Goal: Task Accomplishment & Management: Use online tool/utility

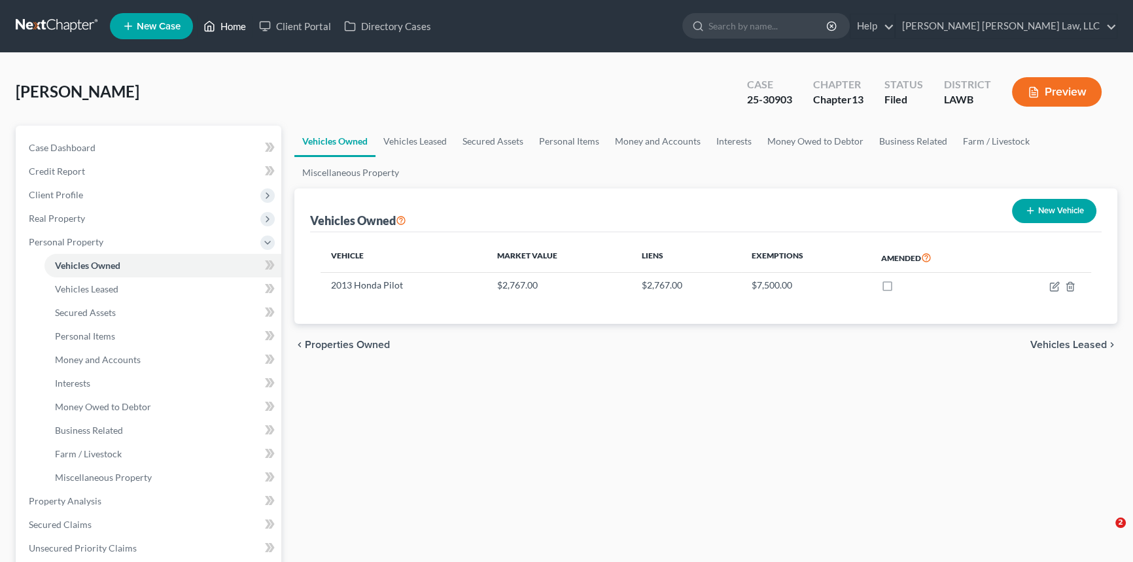
click at [234, 25] on link "Home" at bounding box center [225, 26] width 56 height 24
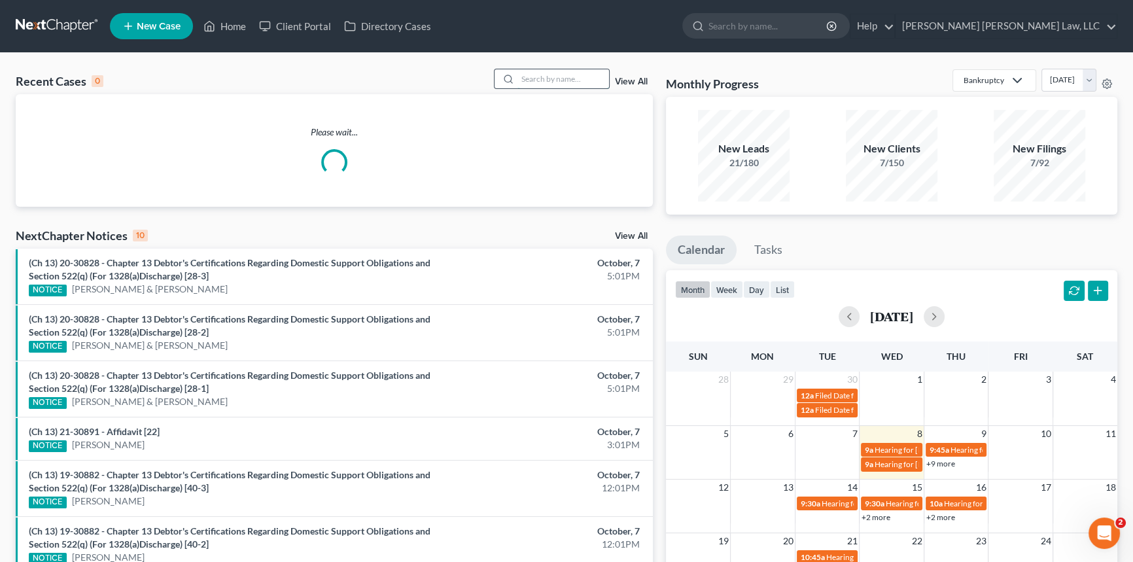
click at [531, 78] on input "search" at bounding box center [563, 78] width 92 height 19
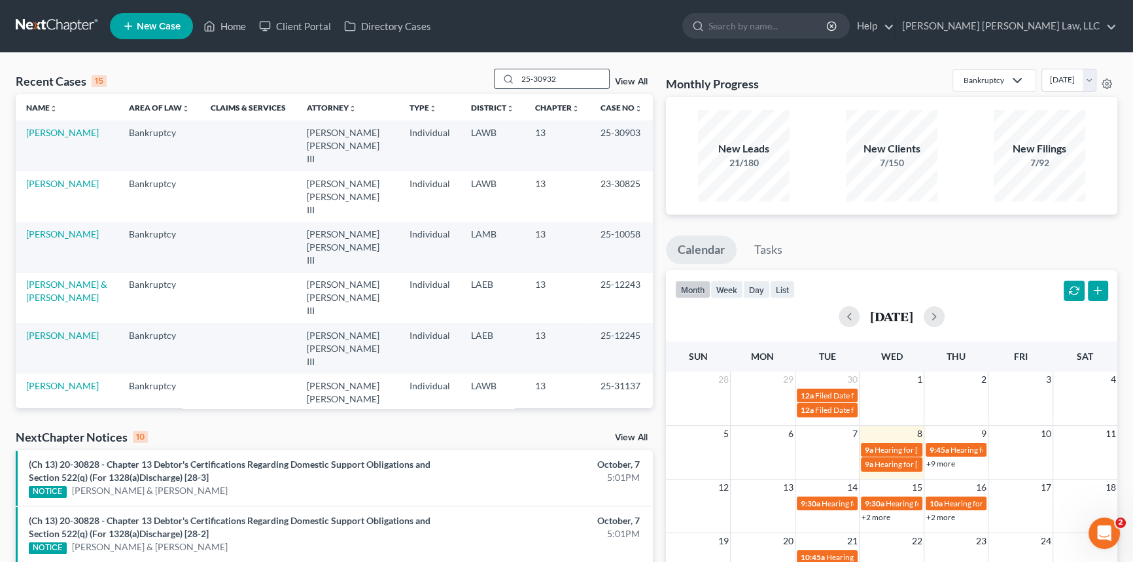
type input "25-30932"
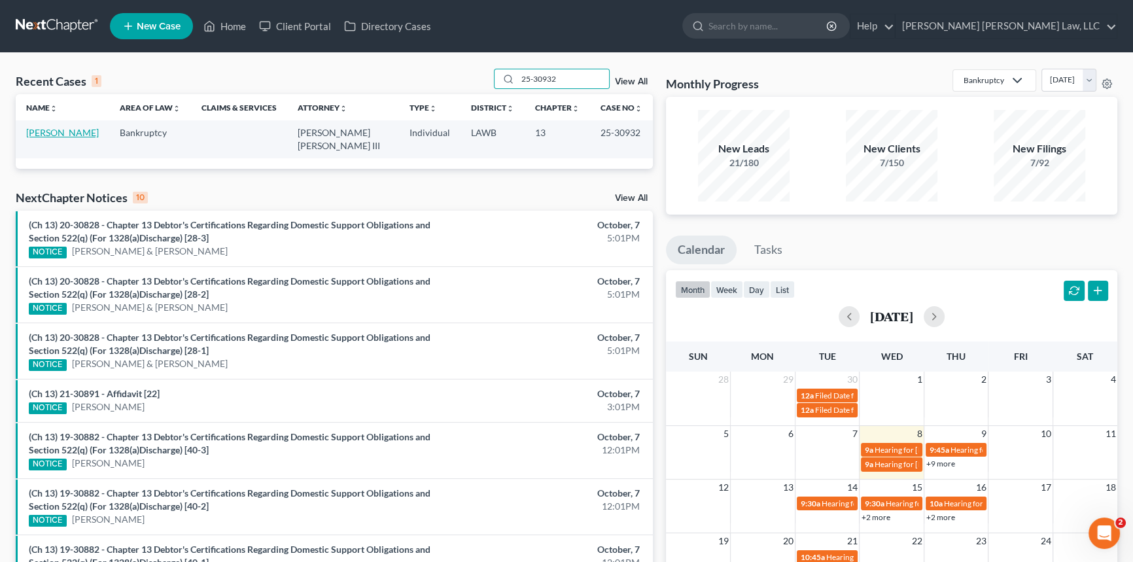
click at [61, 137] on link "[PERSON_NAME]" at bounding box center [62, 132] width 73 height 11
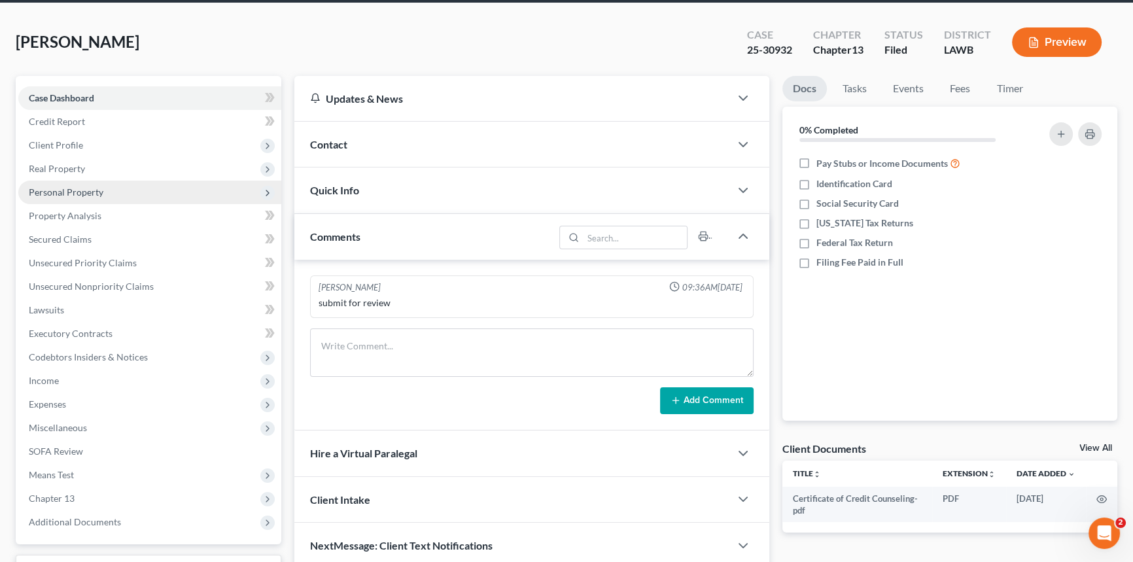
scroll to position [118, 0]
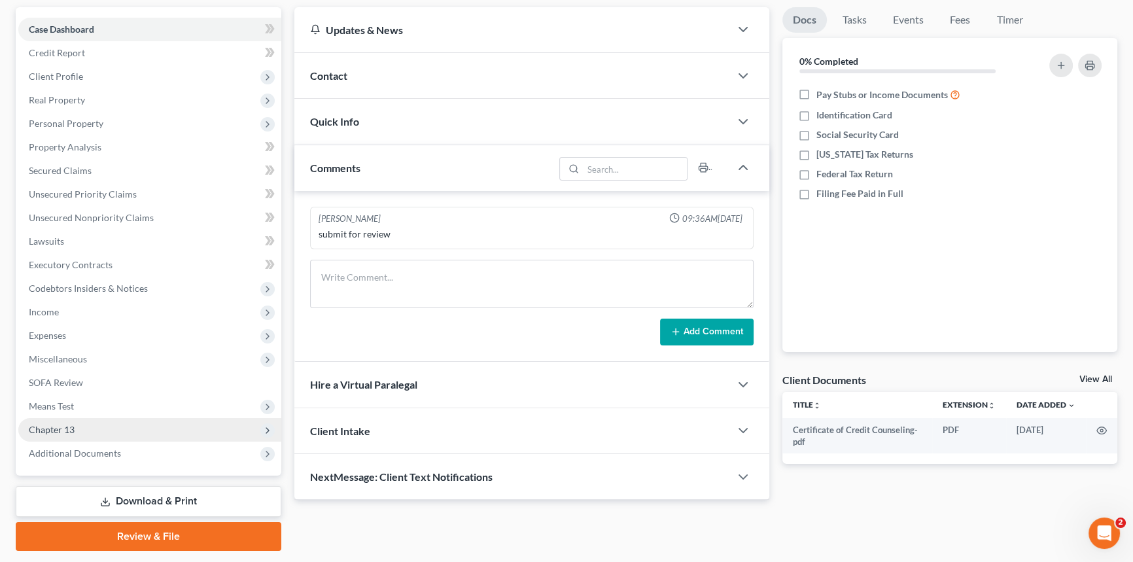
click at [77, 425] on span "Chapter 13" at bounding box center [149, 430] width 263 height 24
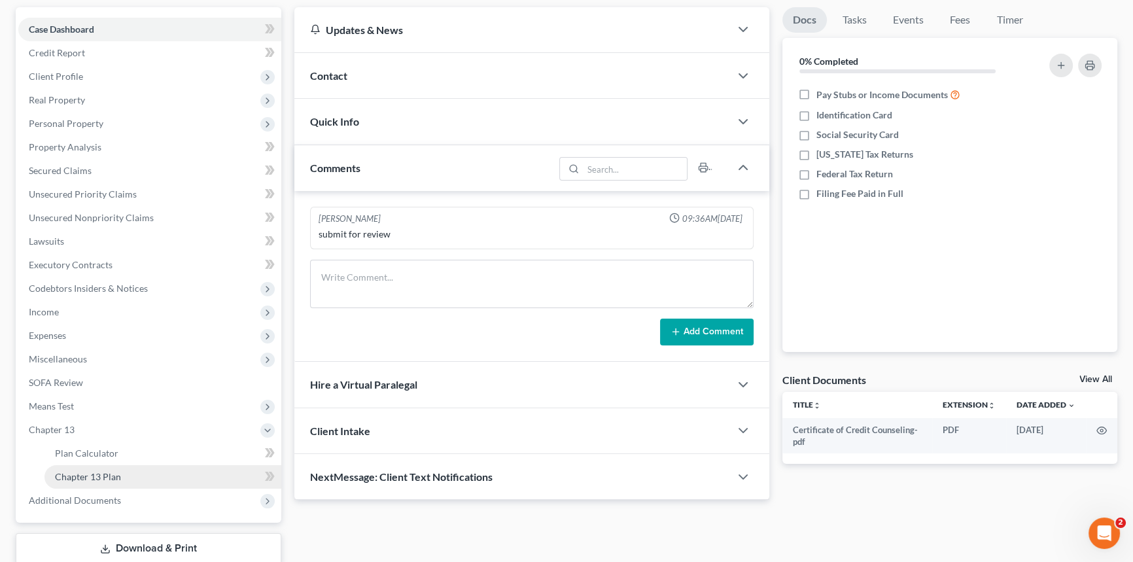
click at [103, 477] on span "Chapter 13 Plan" at bounding box center [88, 476] width 66 height 11
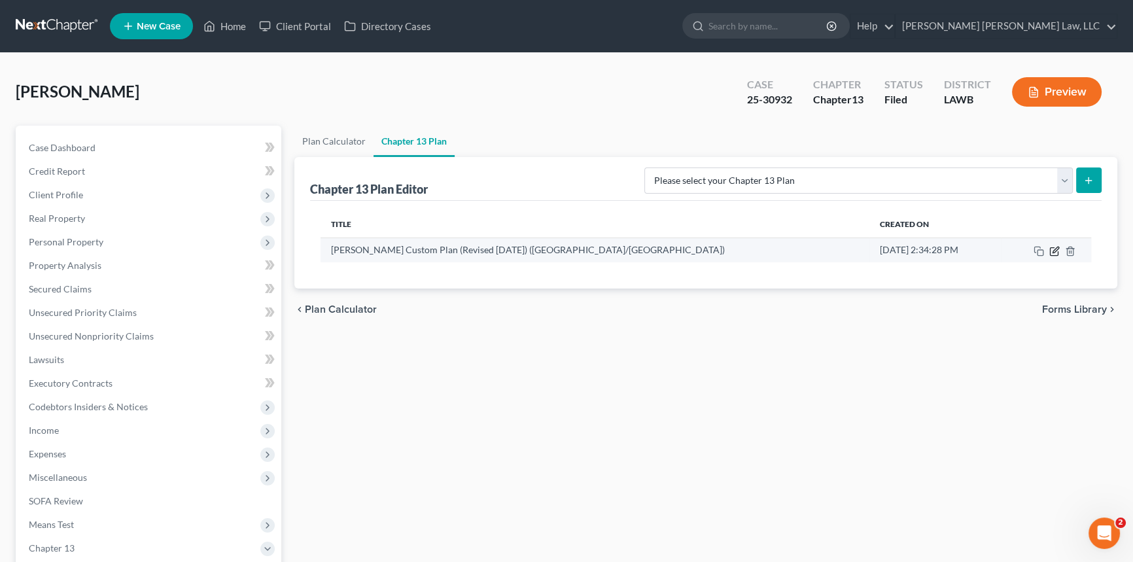
click at [1052, 250] on icon "button" at bounding box center [1054, 251] width 10 height 10
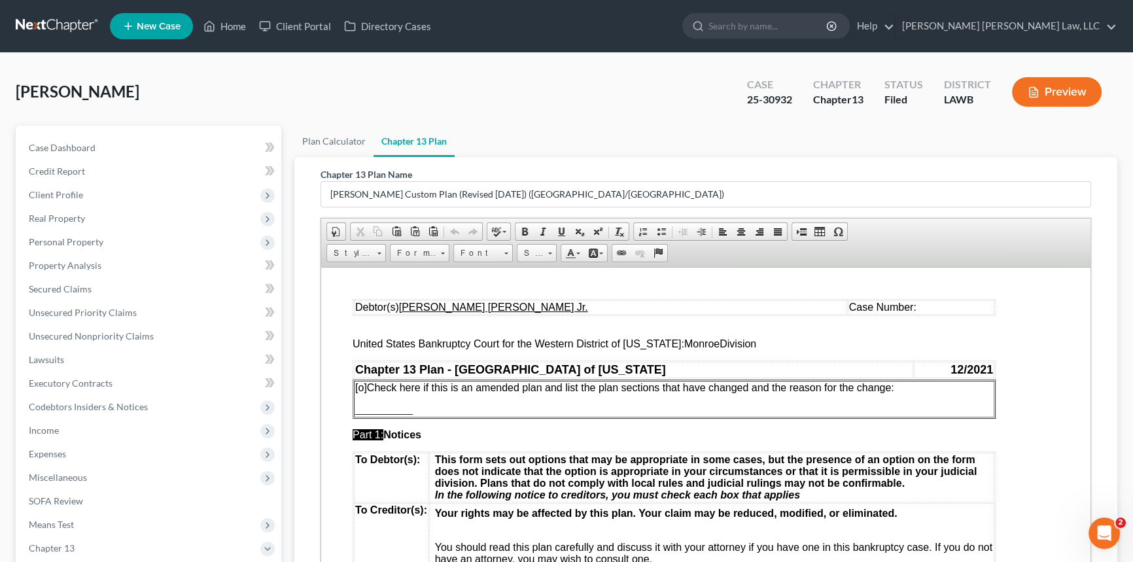
click at [857, 306] on td "Case Number:" at bounding box center [921, 307] width 147 height 14
click at [363, 389] on span "[o]" at bounding box center [361, 386] width 12 height 11
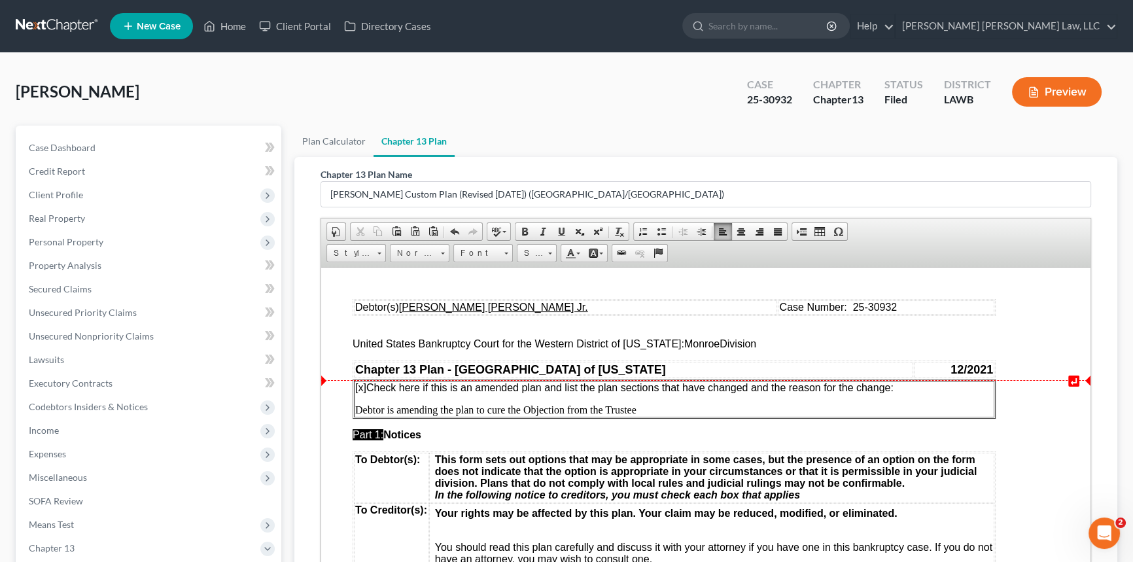
click at [902, 388] on p "[x ] Check here if this is an amended plan and list the plan sections that have…" at bounding box center [674, 387] width 638 height 12
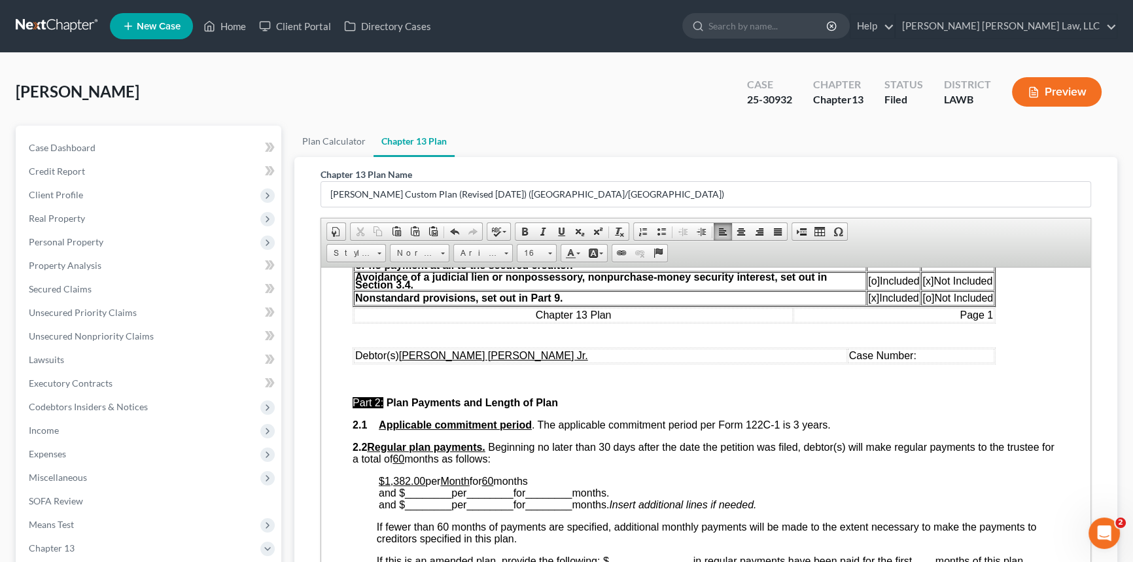
scroll to position [475, 0]
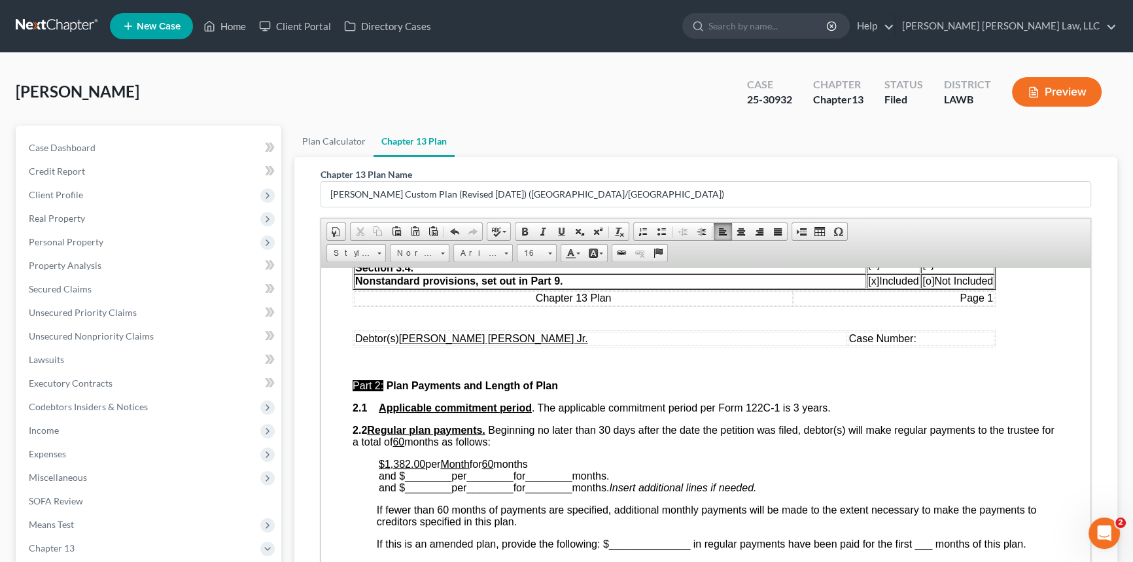
click at [861, 345] on td "Case Number:" at bounding box center [921, 338] width 147 height 14
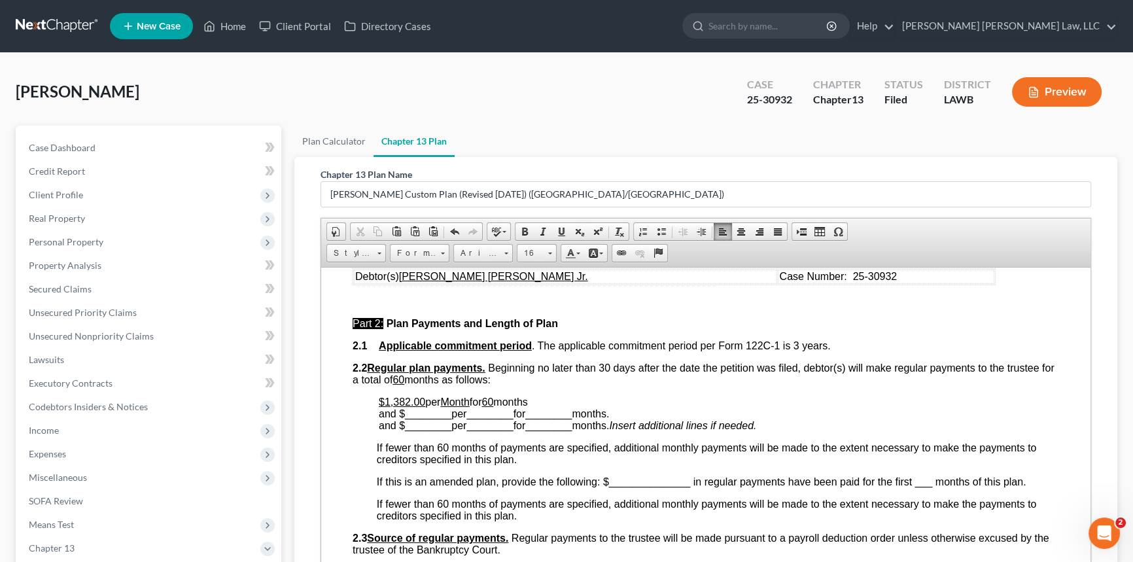
scroll to position [535, 0]
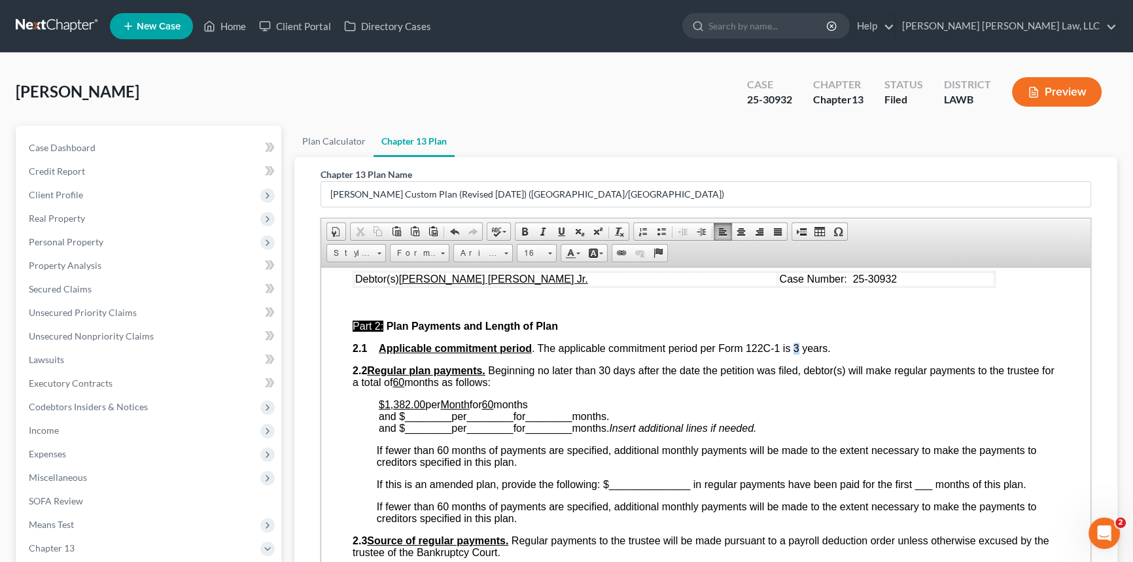
click at [795, 353] on span "2.1 Applicable commitment period . The applicable commitment period per Form 12…" at bounding box center [592, 347] width 478 height 11
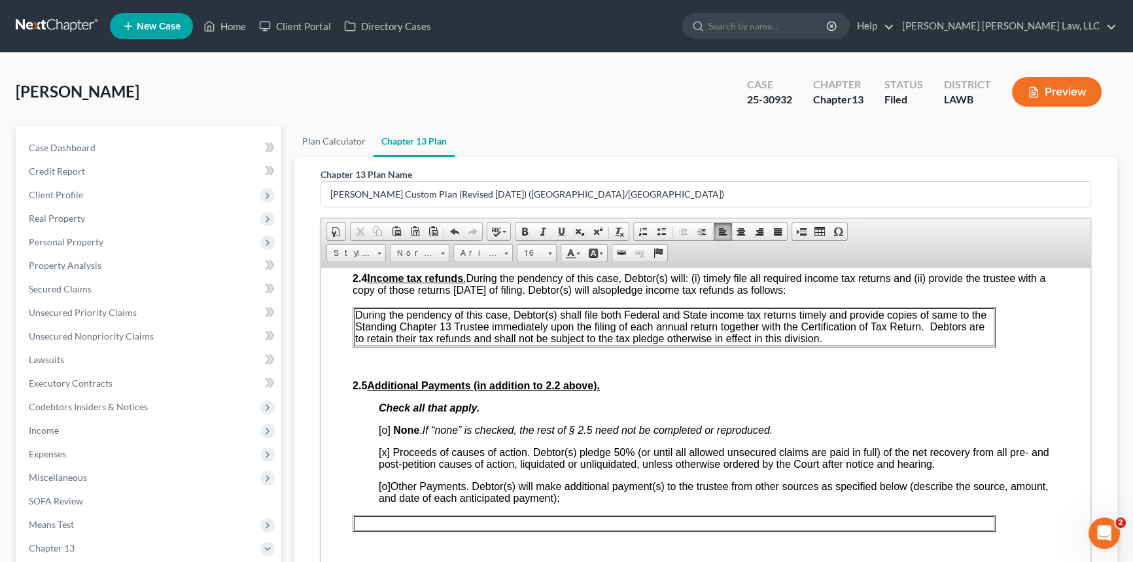
scroll to position [832, 0]
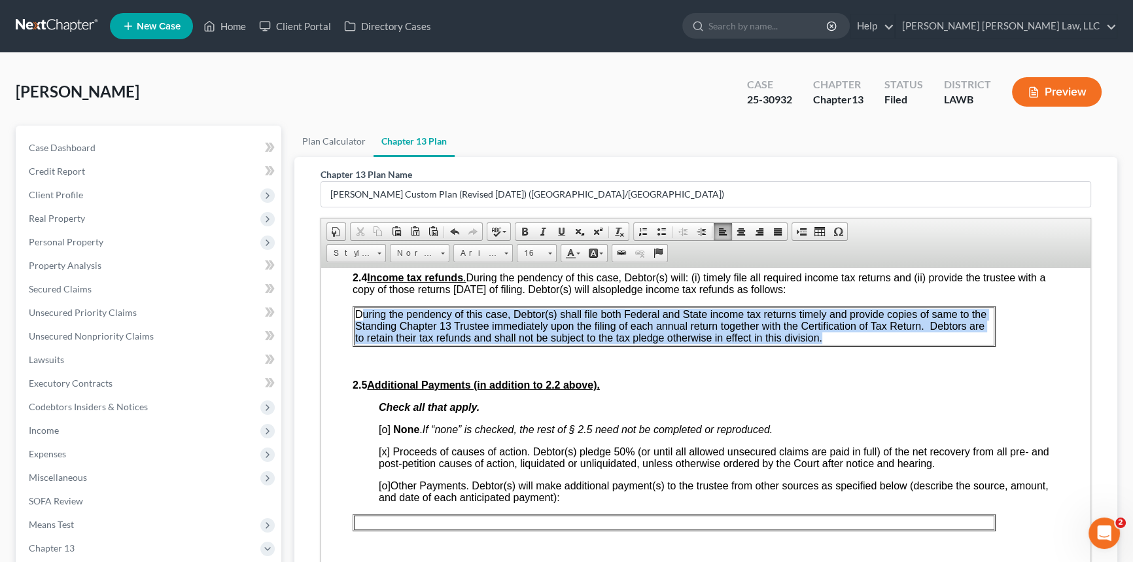
drag, startPoint x: 825, startPoint y: 368, endPoint x: 364, endPoint y: 343, distance: 462.4
click at [364, 343] on p "During the pendency of this case, Debtor(s) shall file both Federal and State i…" at bounding box center [674, 325] width 638 height 35
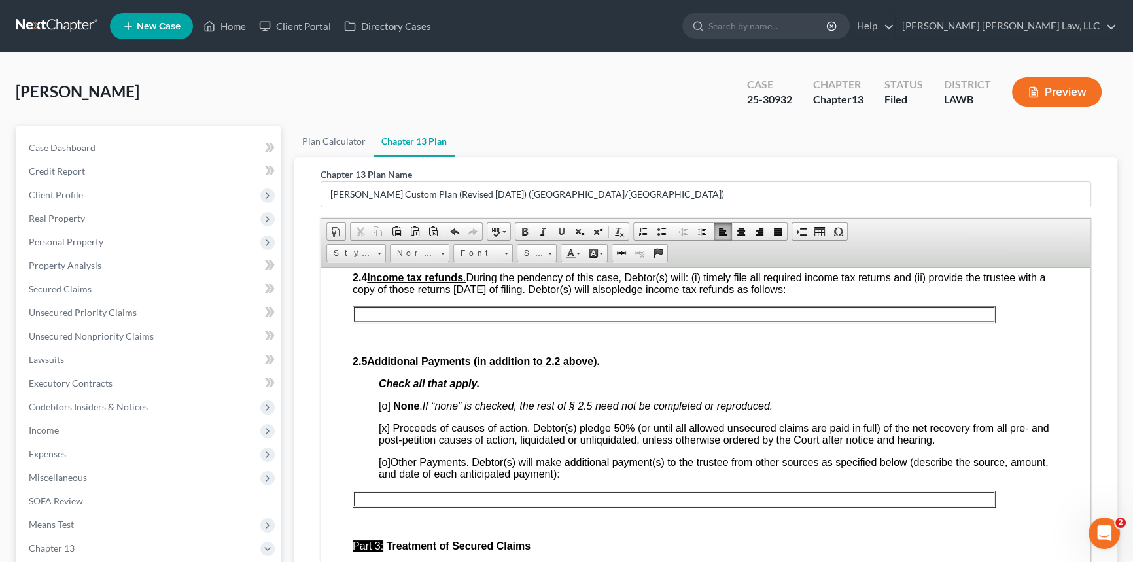
click at [363, 320] on p at bounding box center [674, 314] width 638 height 12
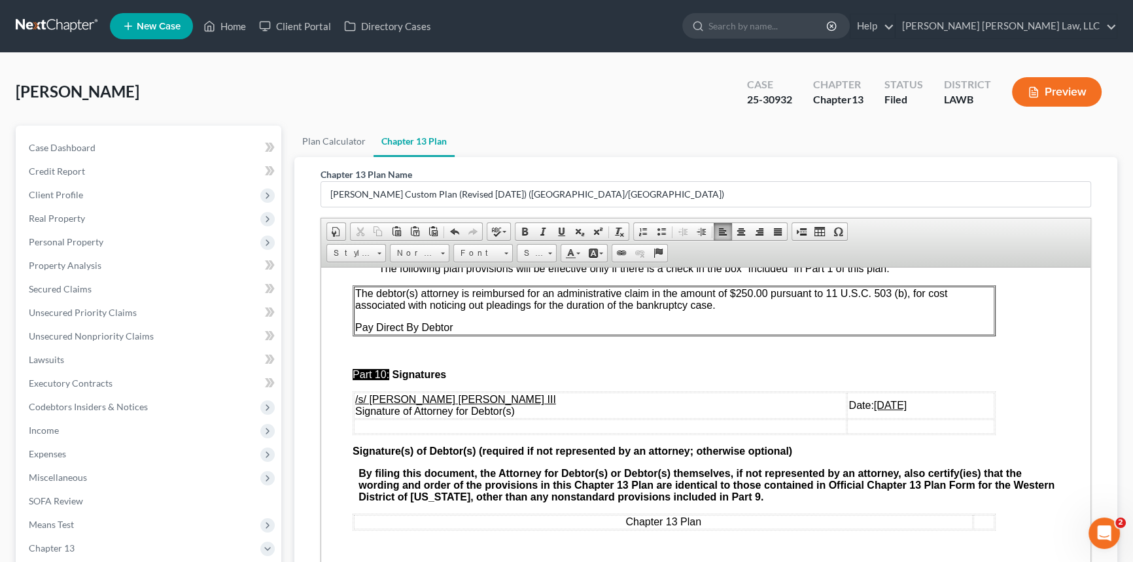
scroll to position [4211, 0]
drag, startPoint x: 816, startPoint y: 400, endPoint x: 805, endPoint y: 400, distance: 11.1
click at [848, 400] on span "Date: [DATE]" at bounding box center [877, 404] width 58 height 11
click at [874, 399] on u "[DATE]" at bounding box center [890, 404] width 33 height 11
click at [874, 400] on u "[DATE]" at bounding box center [890, 404] width 33 height 11
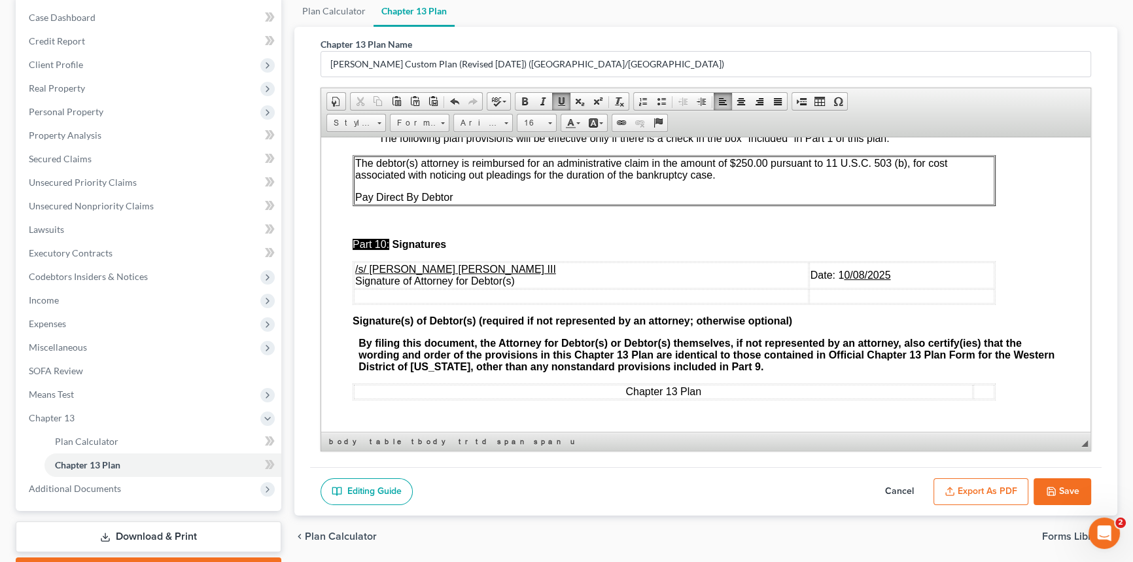
scroll to position [203, 0]
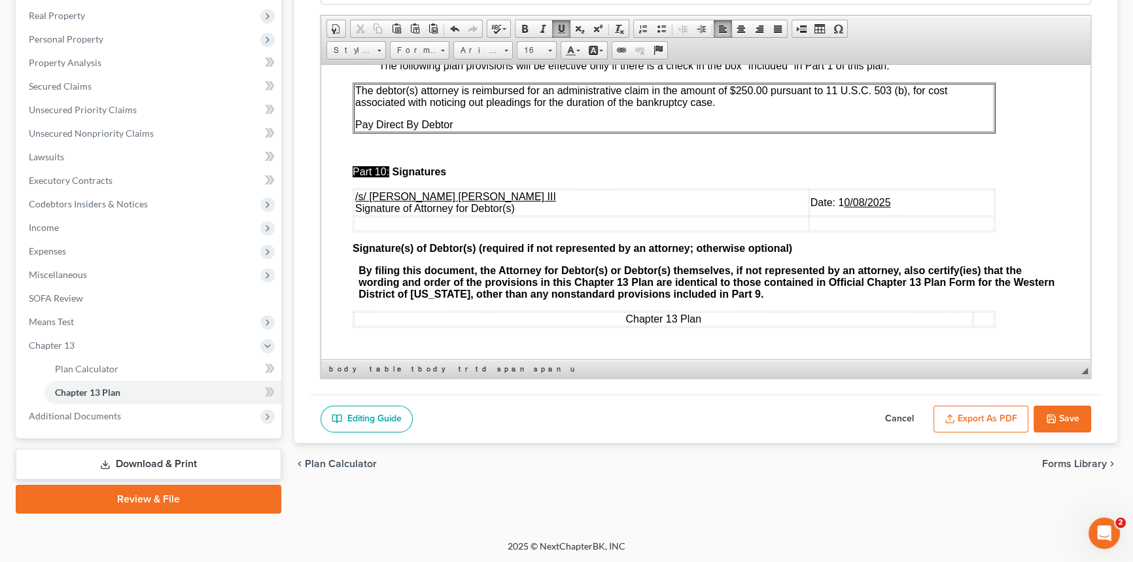
click at [971, 412] on button "Export as PDF" at bounding box center [980, 418] width 95 height 27
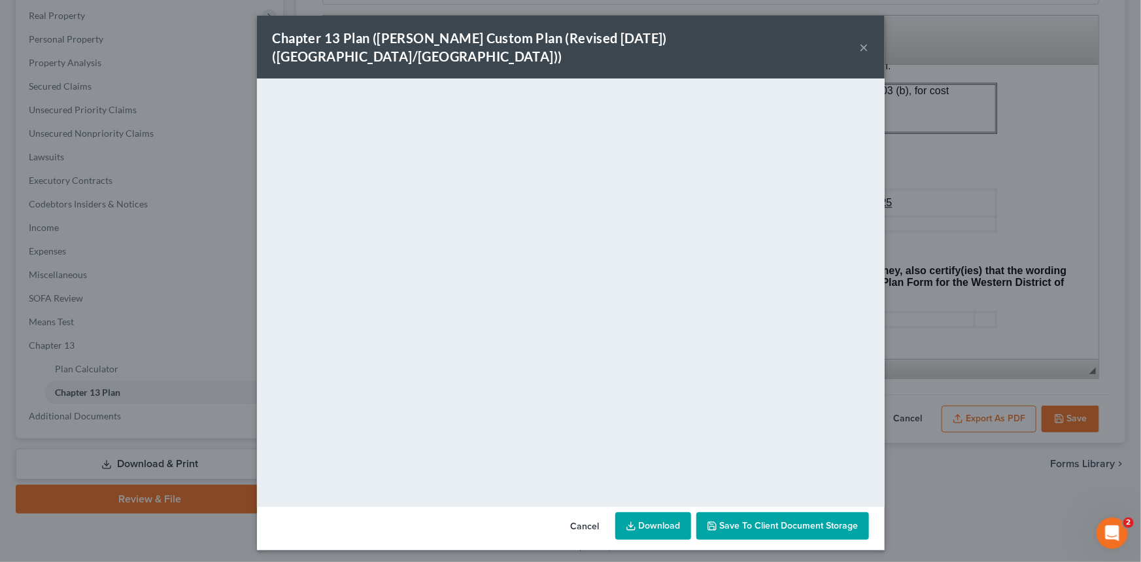
click at [863, 39] on button "×" at bounding box center [864, 47] width 9 height 16
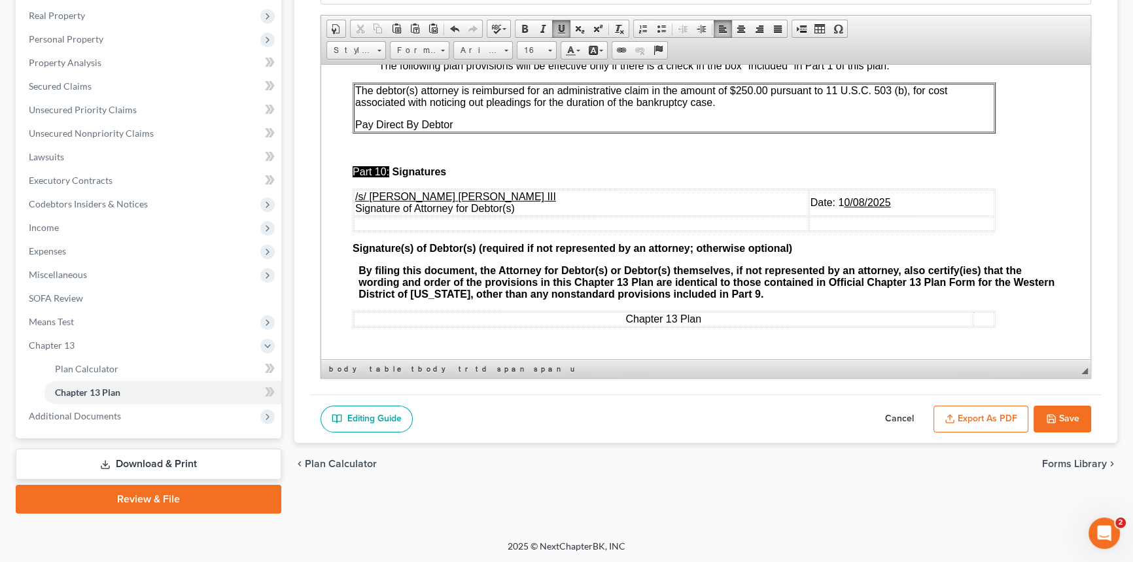
click at [1045, 407] on button "Save" at bounding box center [1062, 418] width 58 height 27
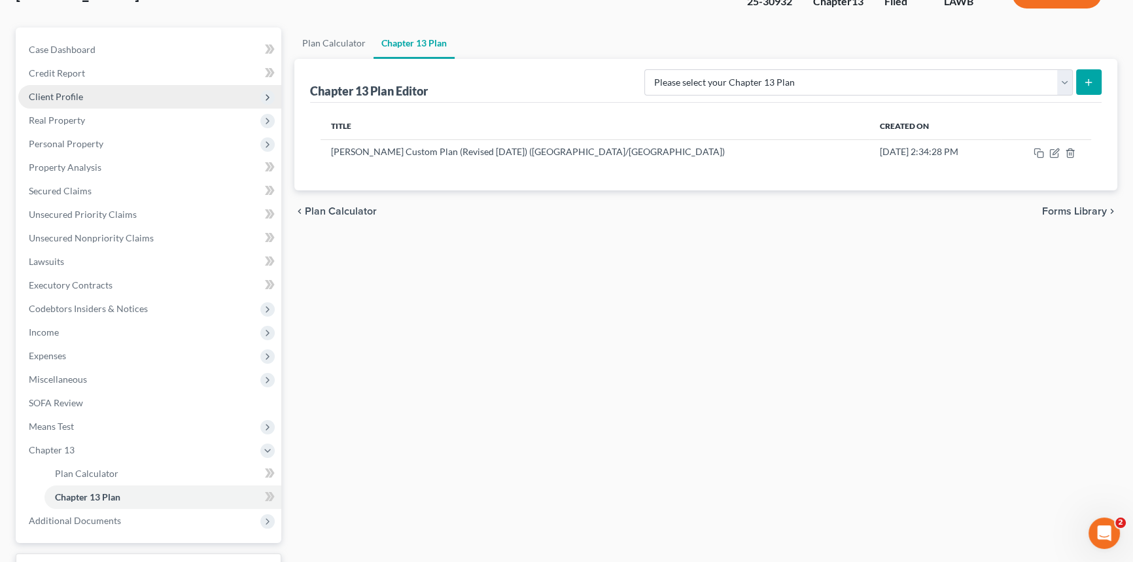
scroll to position [0, 0]
